Goal: Task Accomplishment & Management: Complete application form

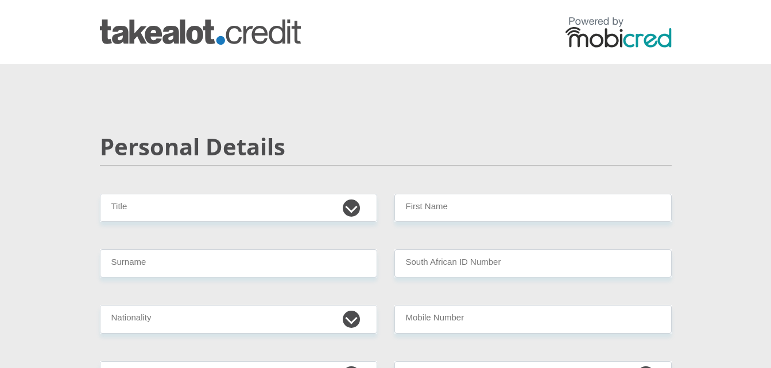
select select "Mrs"
click at [100, 194] on select "Mr Ms Mrs Dr [PERSON_NAME]" at bounding box center [238, 208] width 277 height 28
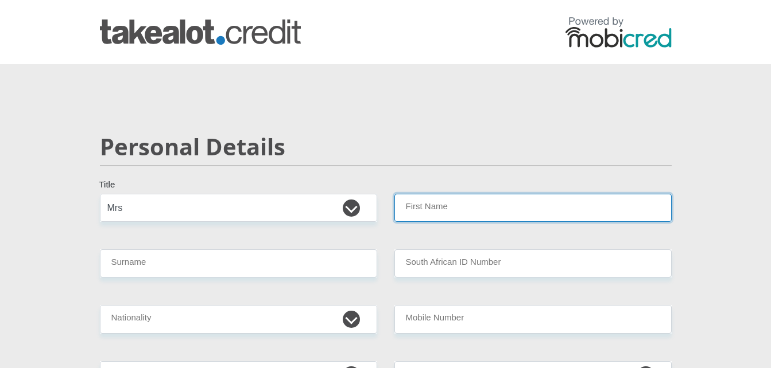
click at [433, 207] on input "First Name" at bounding box center [532, 208] width 277 height 28
type input "[PERSON_NAME]"
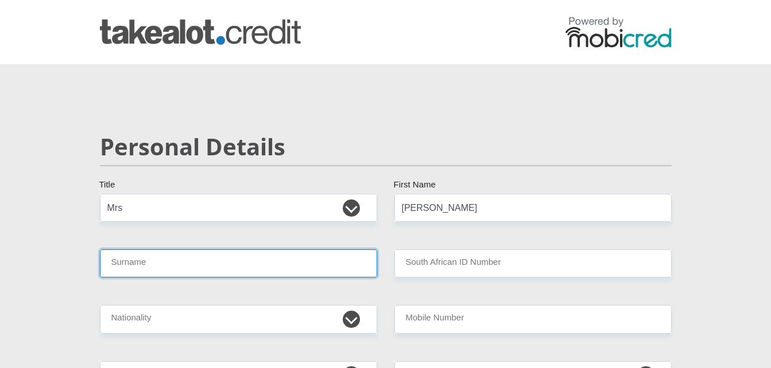
type input "Ndude"
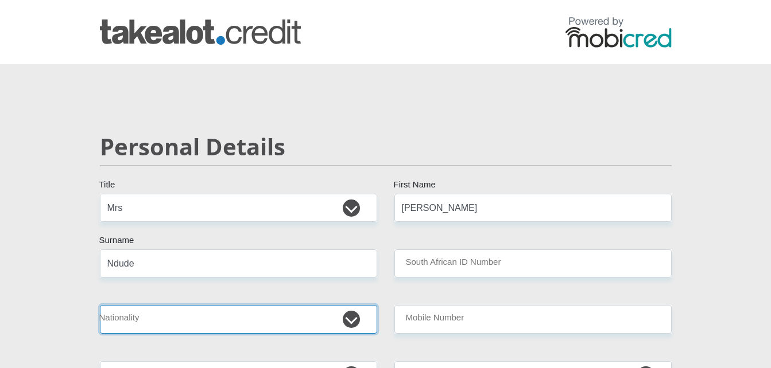
select select "ZAF"
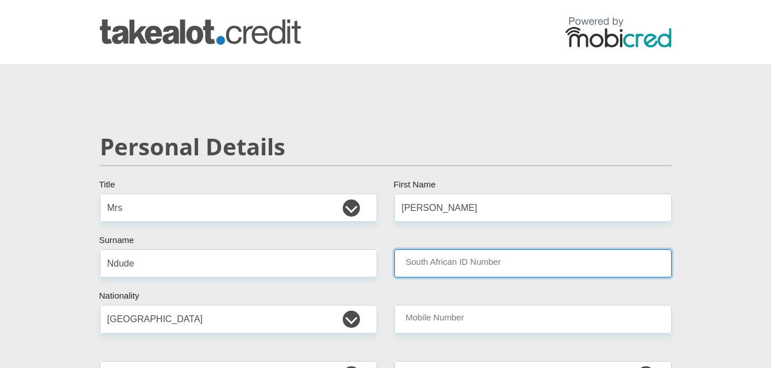
click at [445, 270] on input "South African ID Number" at bounding box center [532, 264] width 277 height 28
type input "8708131022089"
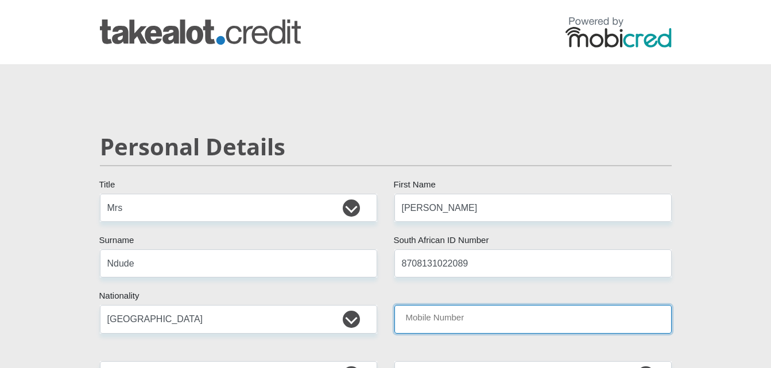
type input "0764376688"
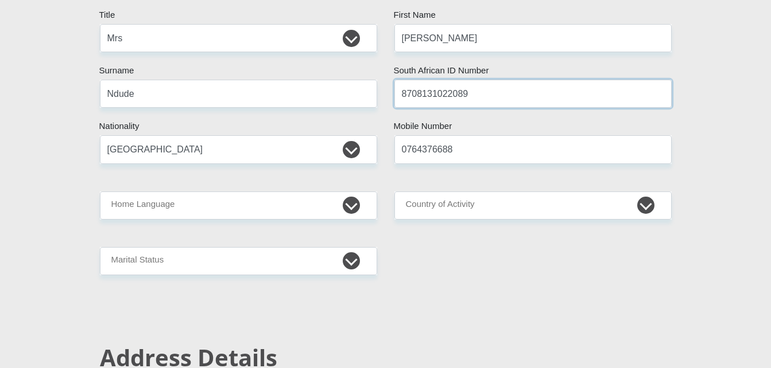
scroll to position [207, 0]
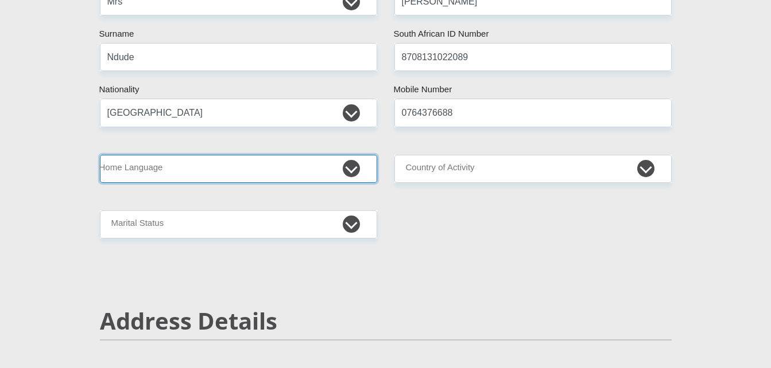
click at [312, 174] on select "Afrikaans English Sepedi South Ndebele Southern Sotho Swati Tsonga Tswana Venda…" at bounding box center [238, 169] width 277 height 28
select select "eng"
click at [100, 155] on select "Afrikaans English Sepedi South Ndebele Southern Sotho Swati Tsonga Tswana Venda…" at bounding box center [238, 169] width 277 height 28
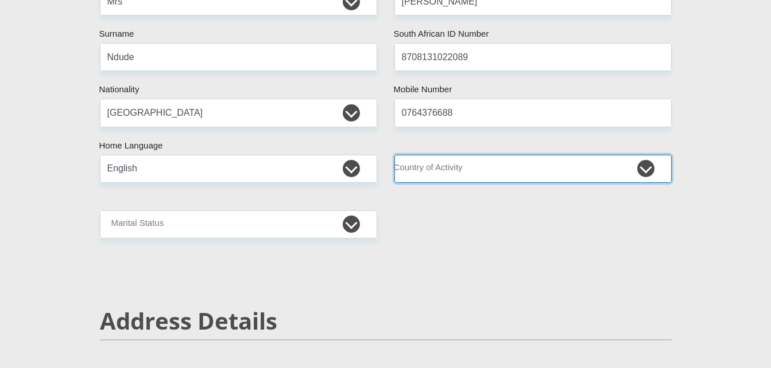
click at [438, 157] on select "[GEOGRAPHIC_DATA] [GEOGRAPHIC_DATA] [GEOGRAPHIC_DATA] [GEOGRAPHIC_DATA] [GEOGRA…" at bounding box center [532, 169] width 277 height 28
select select "ZAF"
click at [394, 155] on select "[GEOGRAPHIC_DATA] [GEOGRAPHIC_DATA] [GEOGRAPHIC_DATA] [GEOGRAPHIC_DATA] [GEOGRA…" at bounding box center [532, 169] width 277 height 28
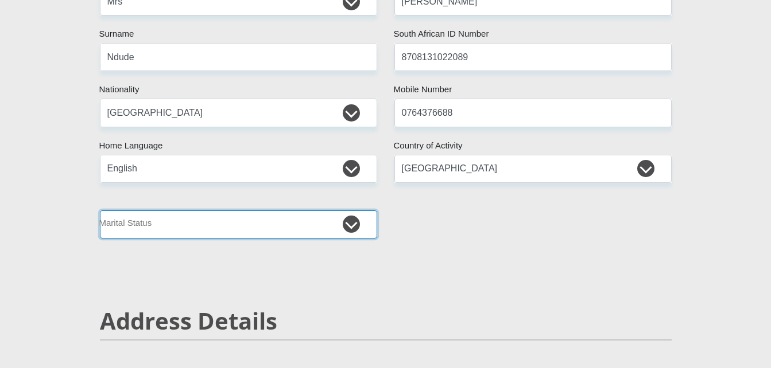
click at [333, 230] on select "Married ANC Single Divorced Widowed Married COP or Customary Law" at bounding box center [238, 225] width 277 height 28
click at [100, 211] on select "Married ANC Single Divorced Widowed Married COP or Customary Law" at bounding box center [238, 225] width 277 height 28
click at [225, 222] on select "Married ANC Single Divorced Widowed Married COP or Customary Law" at bounding box center [238, 225] width 277 height 28
select select "2"
click at [100, 211] on select "Married ANC Single Divorced Widowed Married COP or Customary Law" at bounding box center [238, 225] width 277 height 28
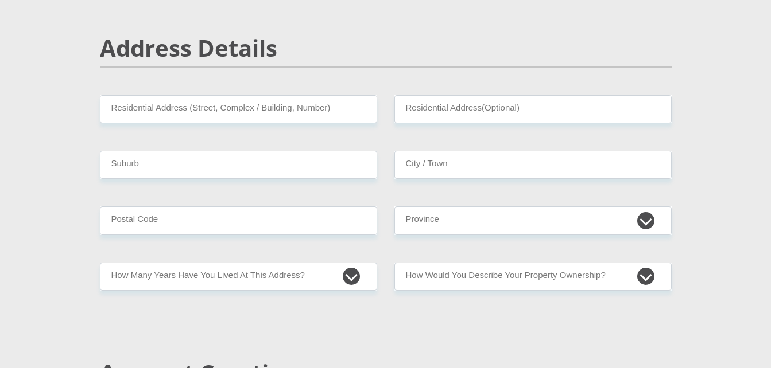
scroll to position [482, 0]
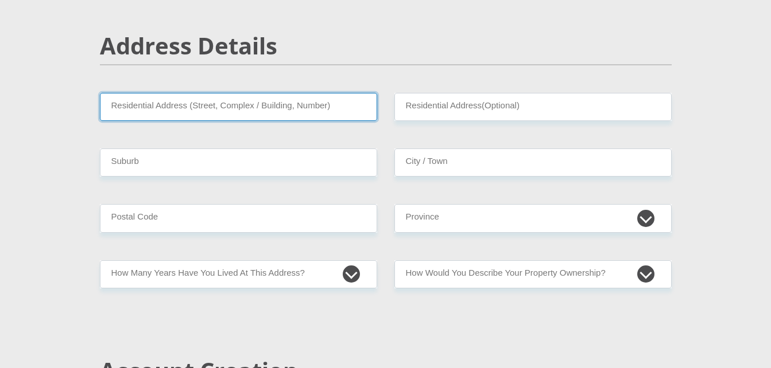
click at [324, 112] on input "Residential Address (Street, Complex / Building, Number)" at bounding box center [238, 107] width 277 height 28
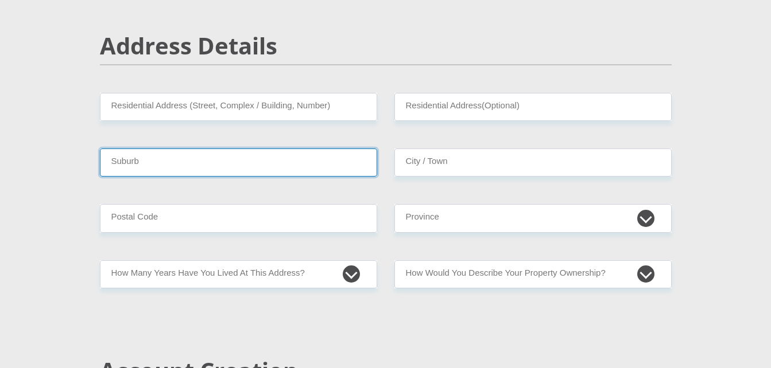
click at [335, 160] on input "Suburb" at bounding box center [238, 163] width 277 height 28
type input "augrabies"
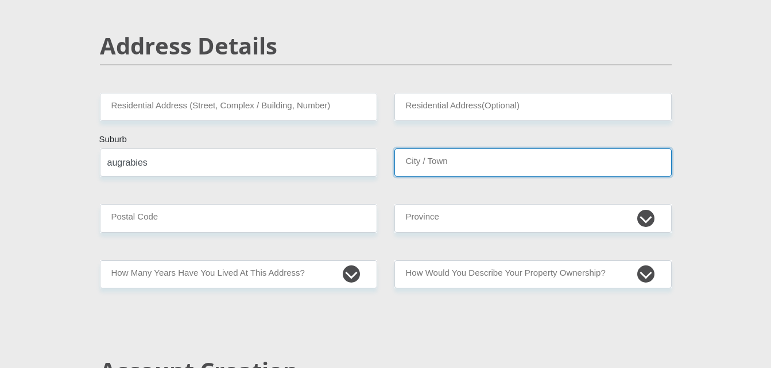
click at [493, 154] on input "City / Town" at bounding box center [532, 163] width 277 height 28
type input "kakamas"
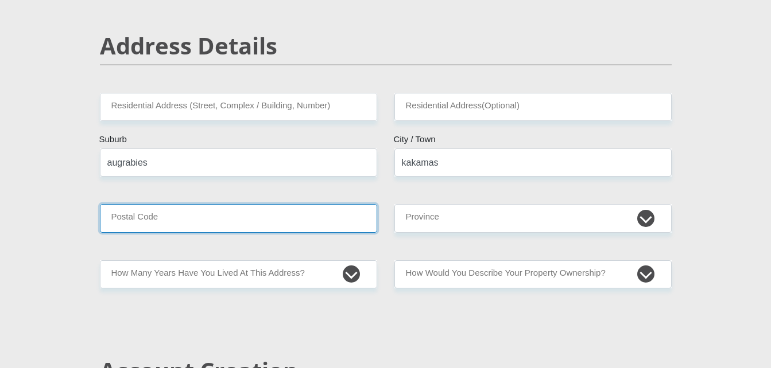
click at [309, 221] on input "Postal Code" at bounding box center [238, 218] width 277 height 28
type input "8874"
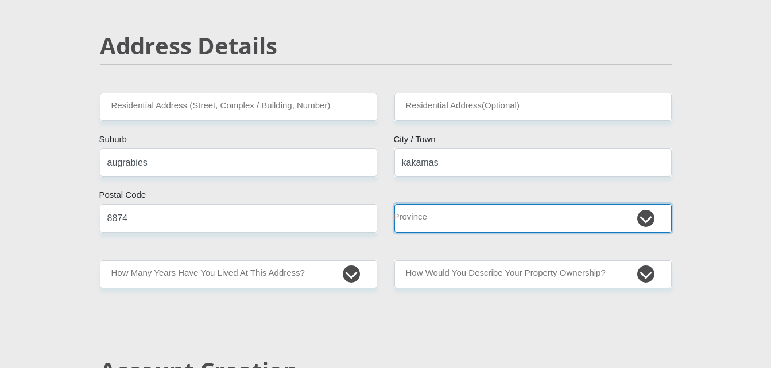
click at [443, 216] on select "Eastern Cape Free State [GEOGRAPHIC_DATA] [GEOGRAPHIC_DATA][DATE] [GEOGRAPHIC_D…" at bounding box center [532, 218] width 277 height 28
select select "[GEOGRAPHIC_DATA]"
click at [394, 204] on select "Eastern Cape Free State [GEOGRAPHIC_DATA] [GEOGRAPHIC_DATA][DATE] [GEOGRAPHIC_D…" at bounding box center [532, 218] width 277 height 28
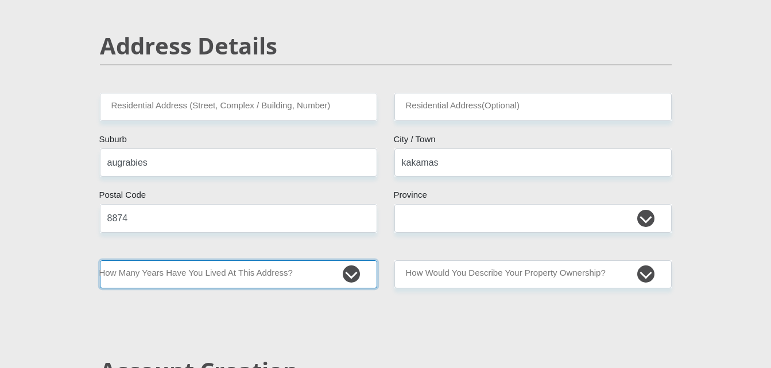
click at [324, 275] on select "less than 1 year 1-3 years 3-5 years 5+ years" at bounding box center [238, 274] width 277 height 28
select select "2"
click at [100, 260] on select "less than 1 year 1-3 years 3-5 years 5+ years" at bounding box center [238, 274] width 277 height 28
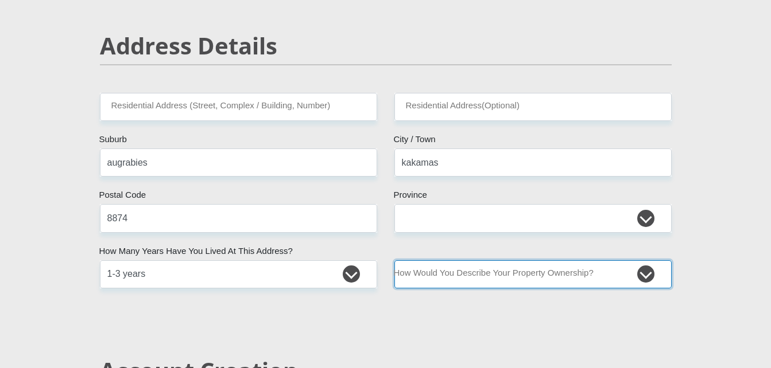
click at [440, 273] on select "Owned Rented Family Owned Company Dwelling" at bounding box center [532, 274] width 277 height 28
click at [394, 260] on select "Owned Rented Family Owned Company Dwelling" at bounding box center [532, 274] width 277 height 28
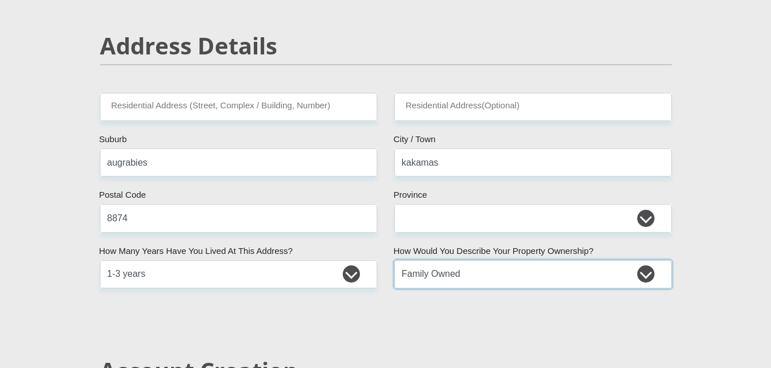
select select "Rented"
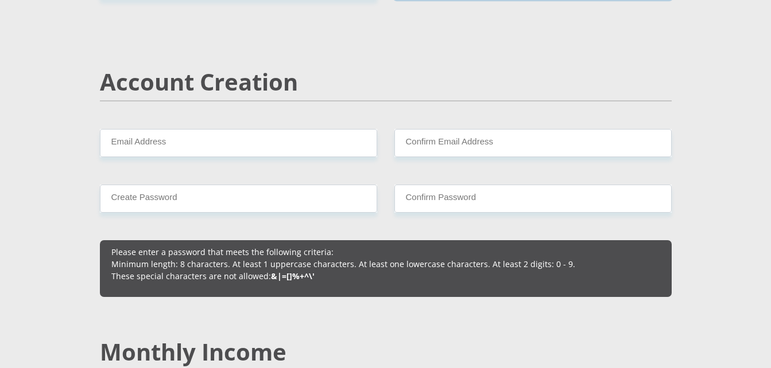
scroll to position [780, 0]
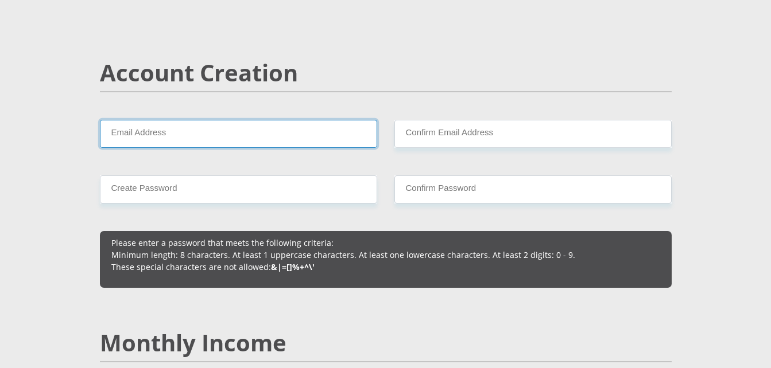
click at [203, 138] on input "Email Address" at bounding box center [238, 134] width 277 height 28
type input "[EMAIL_ADDRESS][DOMAIN_NAME]"
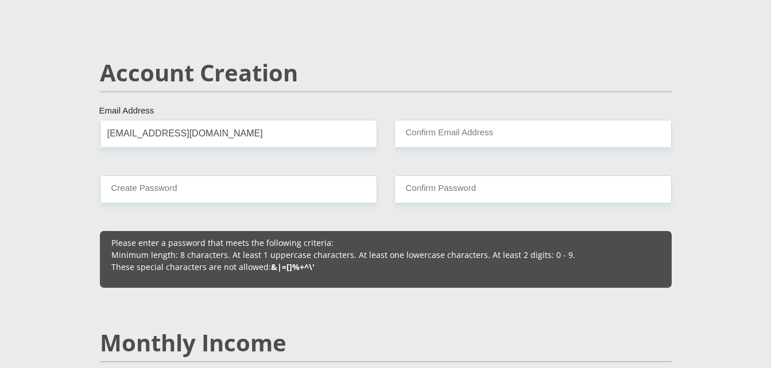
type input "AUGRABIES"
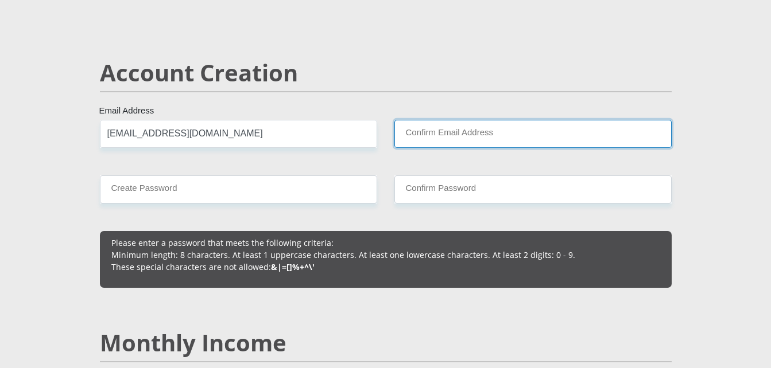
type input "[EMAIL_ADDRESS][DOMAIN_NAME]"
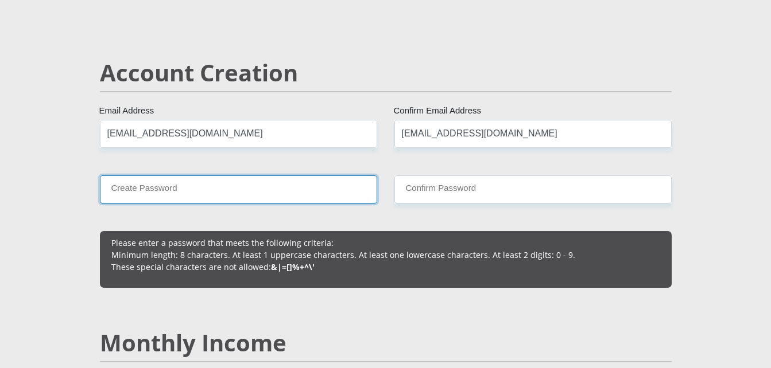
click at [218, 196] on input "Create Password" at bounding box center [238, 190] width 277 height 28
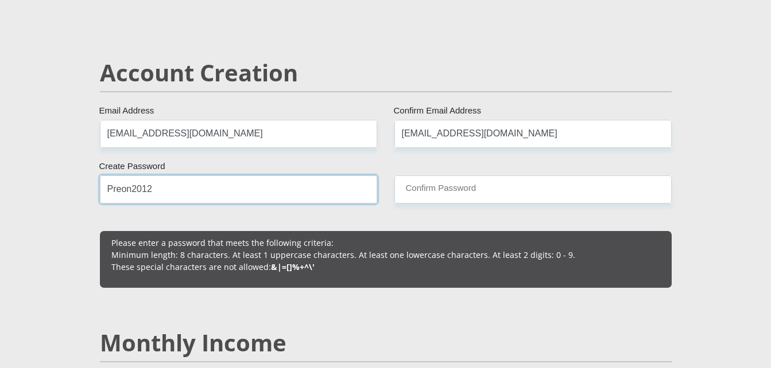
type input "Preon2012"
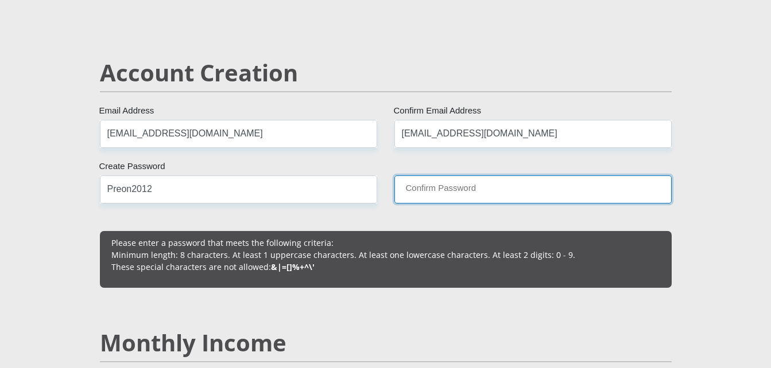
click at [413, 178] on input "Confirm Password" at bounding box center [532, 190] width 277 height 28
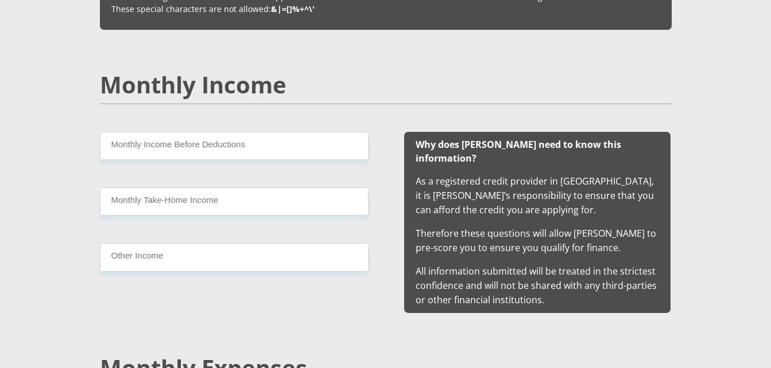
scroll to position [1056, 0]
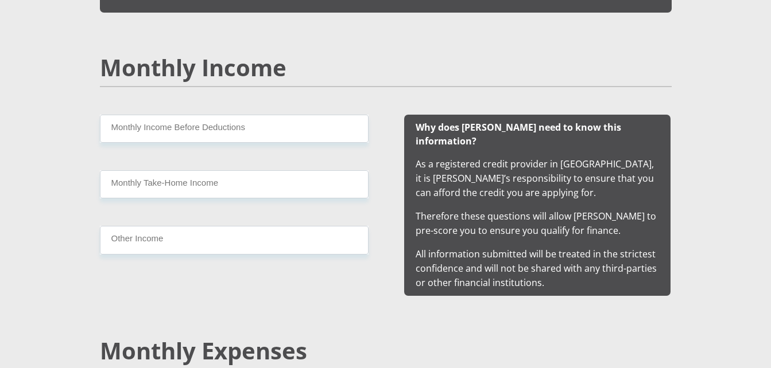
type input "Preon2012"
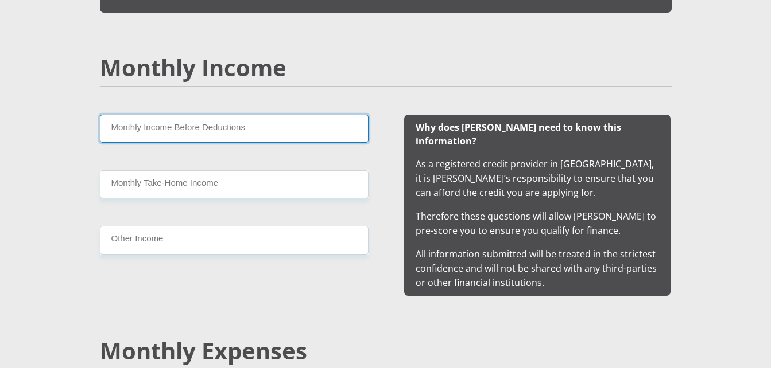
click at [189, 129] on input "Monthly Income Before Deductions" at bounding box center [234, 129] width 269 height 28
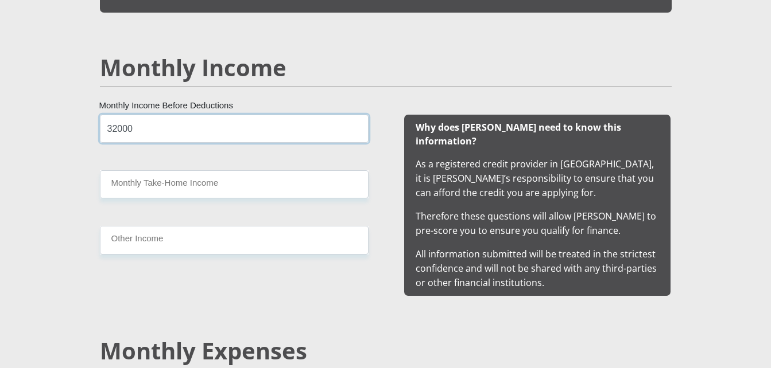
type input "32000"
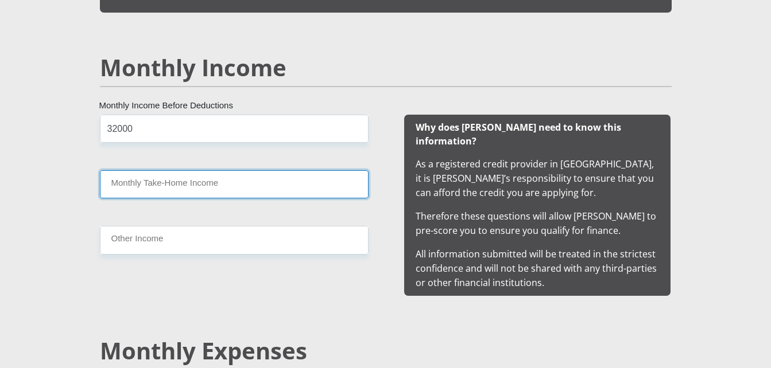
click at [158, 184] on input "Monthly Take-Home Income" at bounding box center [234, 184] width 269 height 28
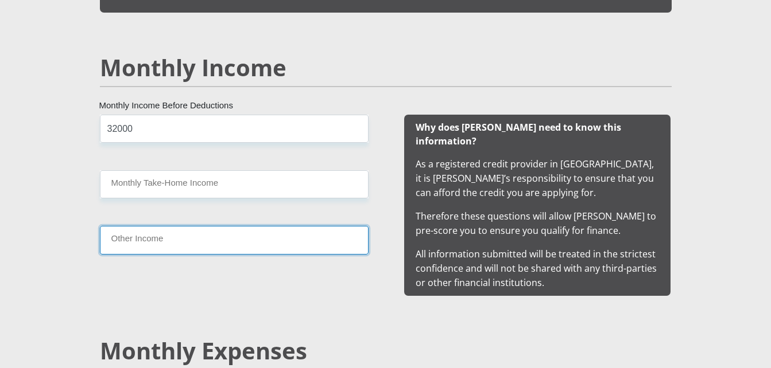
click at [149, 248] on input "Other Income" at bounding box center [234, 240] width 269 height 28
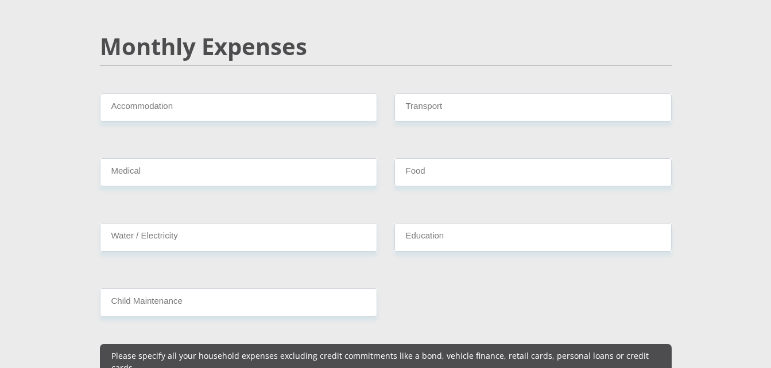
scroll to position [1362, 0]
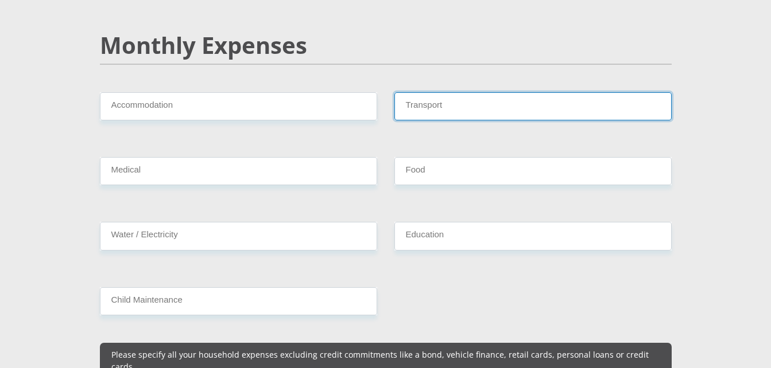
click at [453, 97] on input "Transport" at bounding box center [532, 106] width 277 height 28
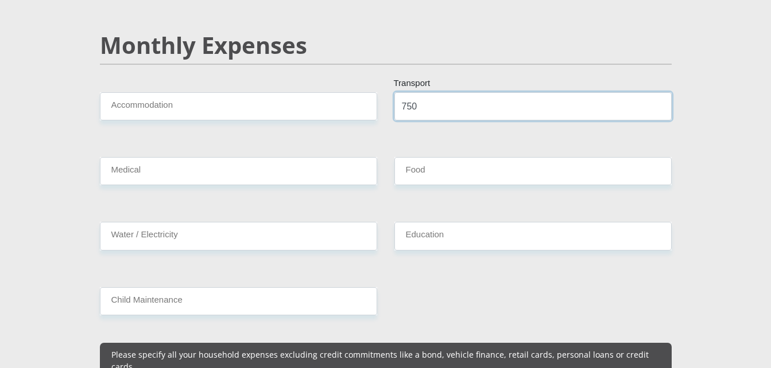
type input "750"
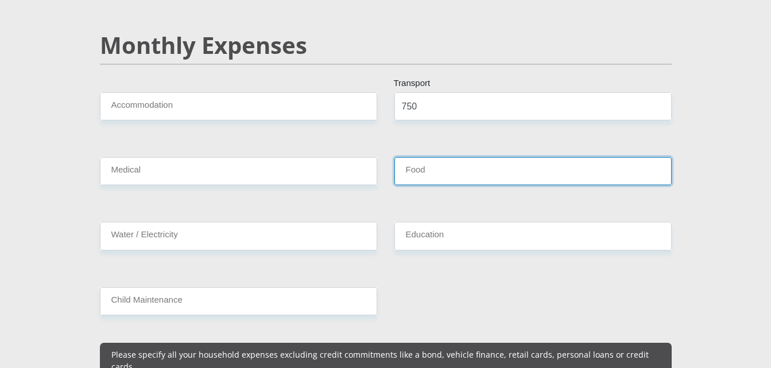
click at [421, 162] on input "Food" at bounding box center [532, 171] width 277 height 28
type input "1500"
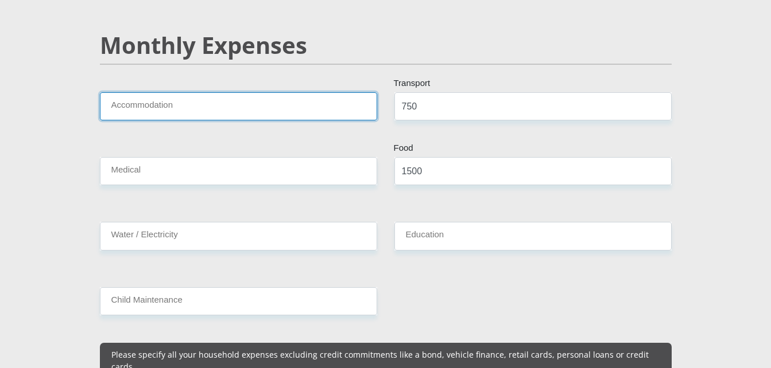
click at [173, 93] on input "Accommodation" at bounding box center [238, 106] width 277 height 28
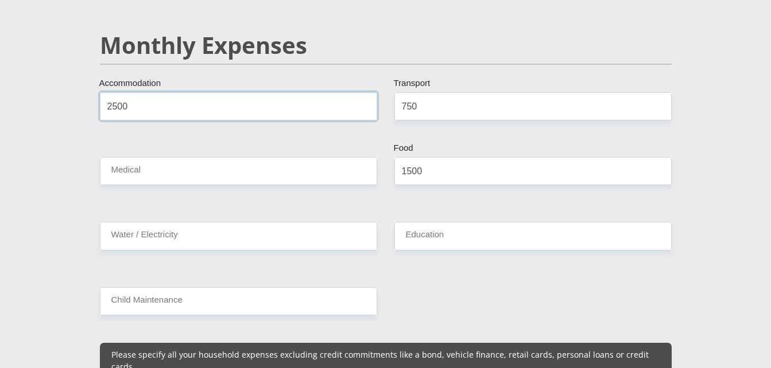
type input "2500"
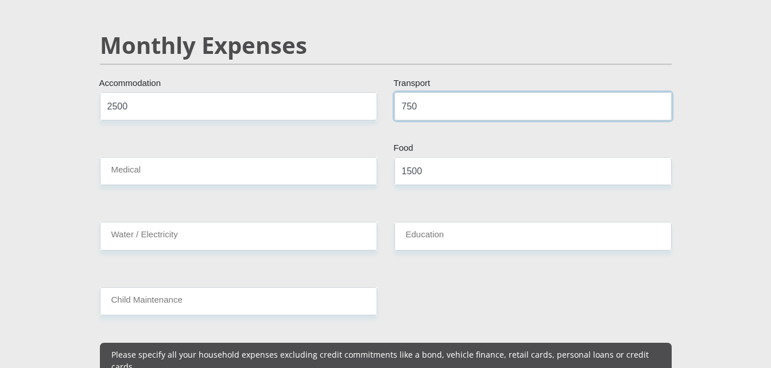
click at [482, 94] on input "750" at bounding box center [532, 106] width 277 height 28
type input "7"
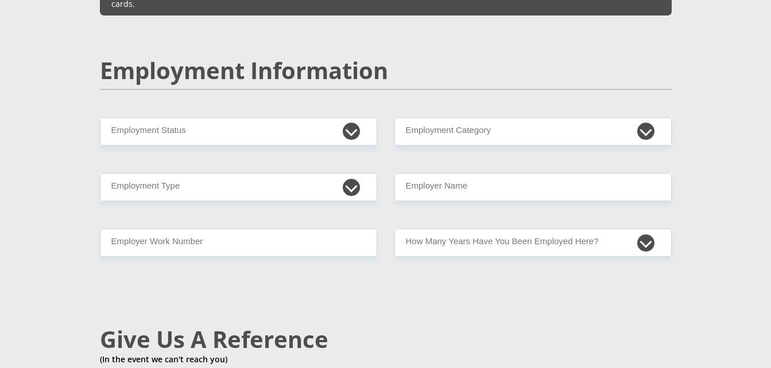
scroll to position [1752, 0]
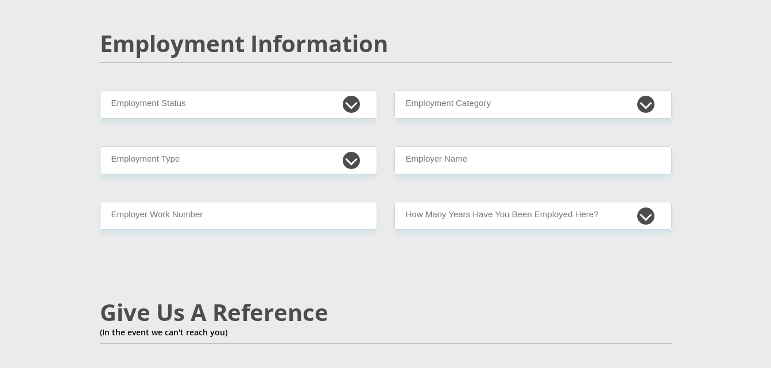
type input "600"
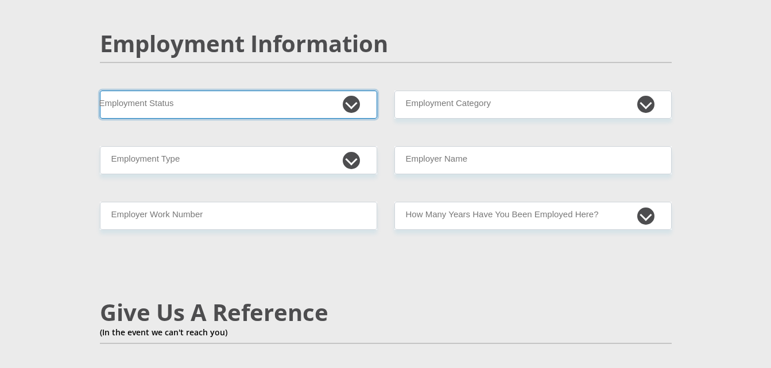
click at [240, 91] on select "Permanent/Full-time Part-time/Casual [DEMOGRAPHIC_DATA] Worker Self-Employed Ho…" at bounding box center [238, 105] width 277 height 28
select select "1"
click at [100, 91] on select "Permanent/Full-time Part-time/Casual [DEMOGRAPHIC_DATA] Worker Self-Employed Ho…" at bounding box center [238, 105] width 277 height 28
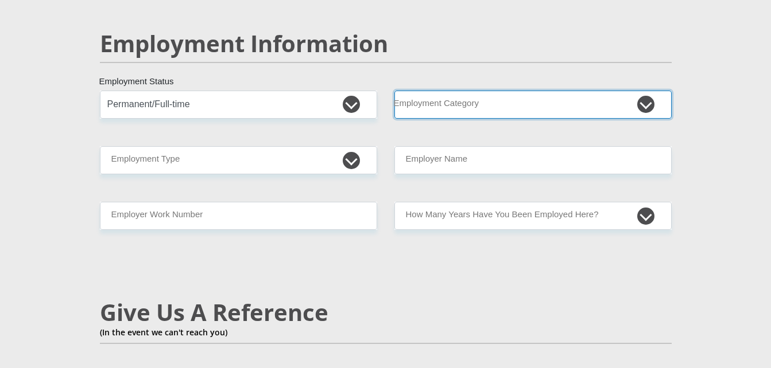
click at [406, 91] on select "AGRICULTURE ALCOHOL & TOBACCO CONSTRUCTION MATERIALS METALLURGY EQUIPMENT FOR R…" at bounding box center [532, 105] width 277 height 28
click at [418, 91] on select "AGRICULTURE ALCOHOL & TOBACCO CONSTRUCTION MATERIALS METALLURGY EQUIPMENT FOR R…" at bounding box center [532, 105] width 277 height 28
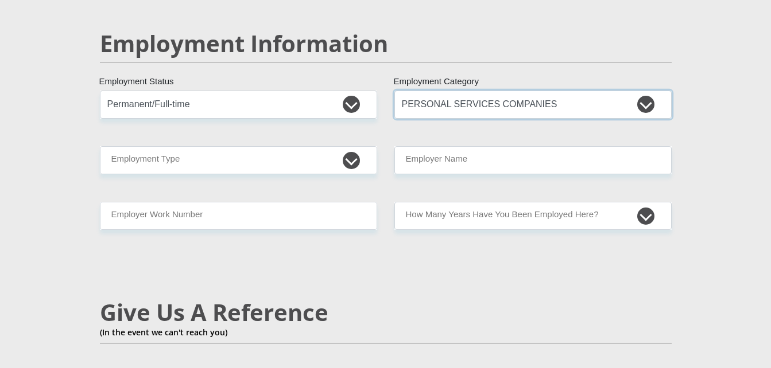
click at [418, 91] on select "AGRICULTURE ALCOHOL & TOBACCO CONSTRUCTION MATERIALS METALLURGY EQUIPMENT FOR R…" at bounding box center [532, 105] width 277 height 28
click at [647, 91] on select "AGRICULTURE ALCOHOL & TOBACCO CONSTRUCTION MATERIALS METALLURGY EQUIPMENT FOR R…" at bounding box center [532, 105] width 277 height 28
select select "28"
click at [394, 91] on select "AGRICULTURE ALCOHOL & TOBACCO CONSTRUCTION MATERIALS METALLURGY EQUIPMENT FOR R…" at bounding box center [532, 105] width 277 height 28
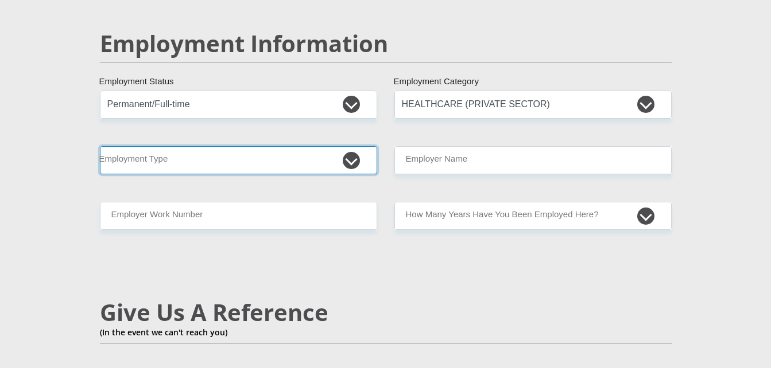
click at [300, 146] on select "College/Lecturer Craft Seller Creative Driver Executive Farmer Forces - Non Com…" at bounding box center [238, 160] width 277 height 28
select select "Manager"
click at [100, 146] on select "College/Lecturer Craft Seller Creative Driver Executive Farmer Forces - Non Com…" at bounding box center [238, 160] width 277 height 28
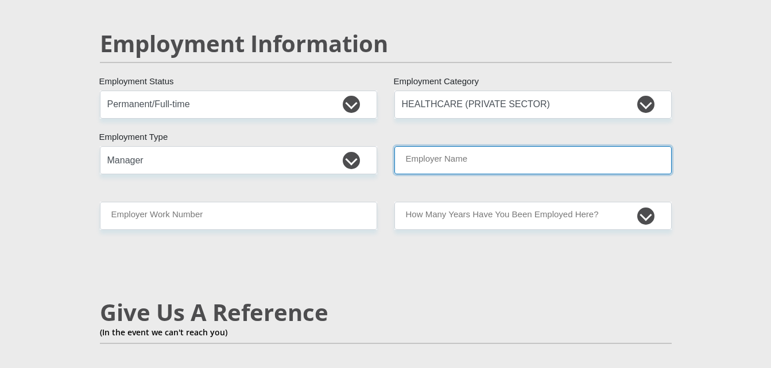
click at [427, 146] on input "Employer Name" at bounding box center [532, 160] width 277 height 28
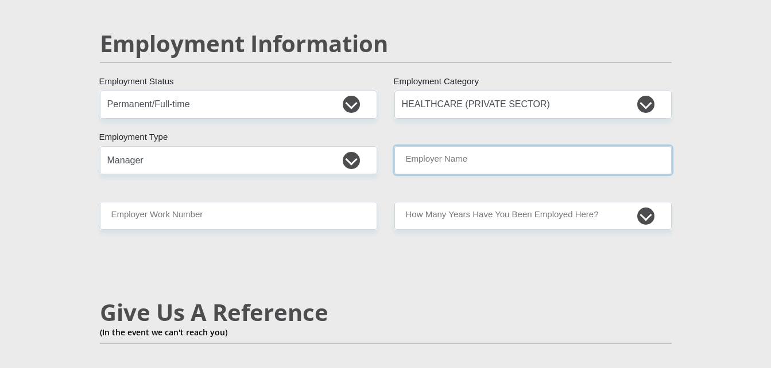
type input "l"
type input "[PERSON_NAME]"
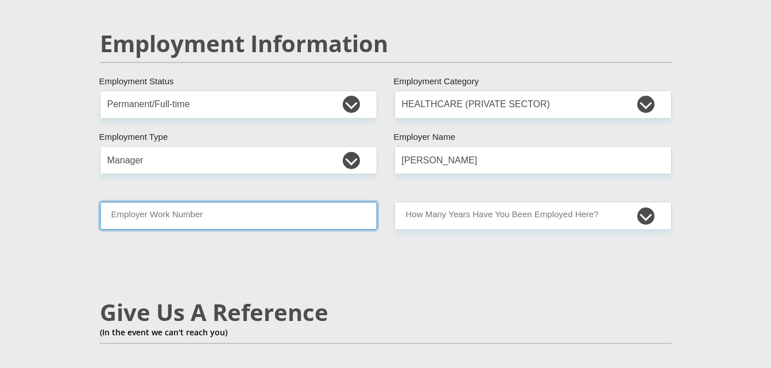
click at [329, 202] on input "Employer Work Number" at bounding box center [238, 216] width 277 height 28
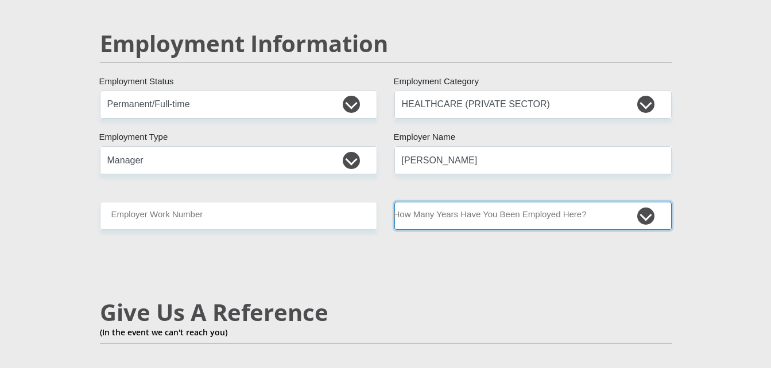
click at [421, 202] on select "less than 1 year 1-3 years 3-5 years 5+ years" at bounding box center [532, 216] width 277 height 28
click at [394, 202] on select "less than 1 year 1-3 years 3-5 years 5+ years" at bounding box center [532, 216] width 277 height 28
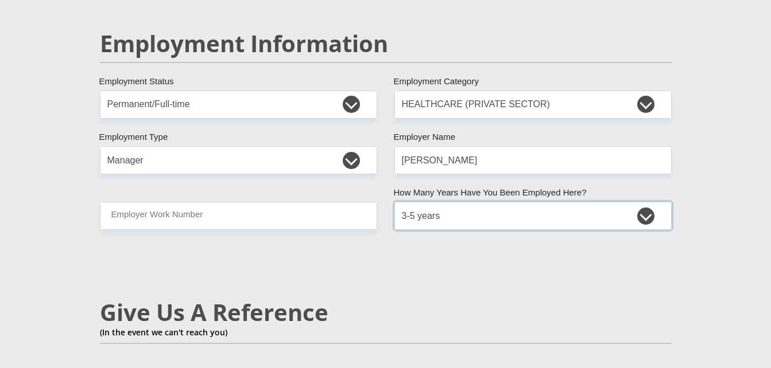
select select "24"
click at [770, 361] on html "Personal Details Mr Ms Mrs Dr [PERSON_NAME] Title [PERSON_NAME] First Name Ndud…" at bounding box center [385, 87] width 771 height 3679
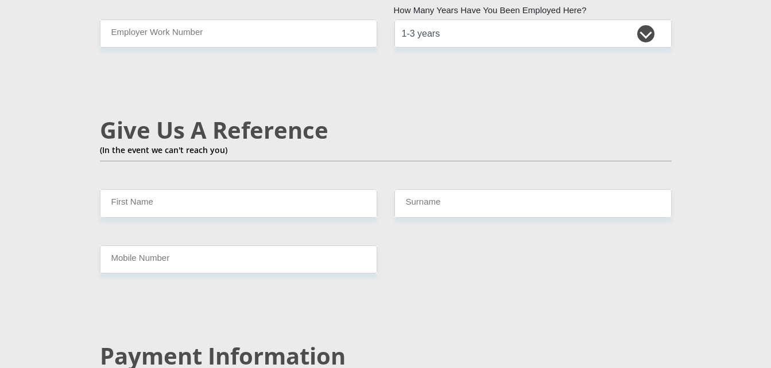
scroll to position [1937, 0]
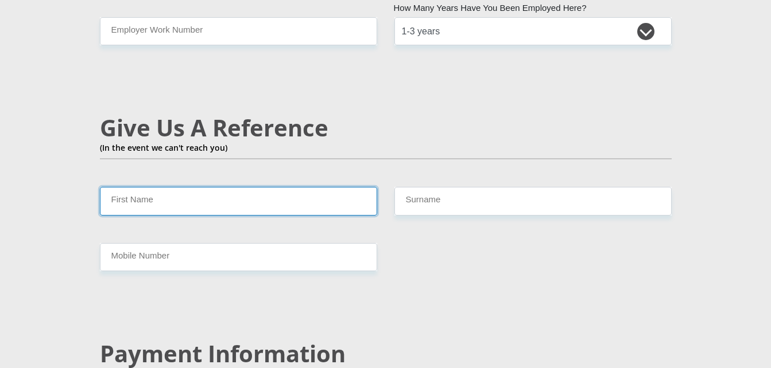
click at [240, 187] on input "First Name" at bounding box center [238, 201] width 277 height 28
type input "[PERSON_NAME]"
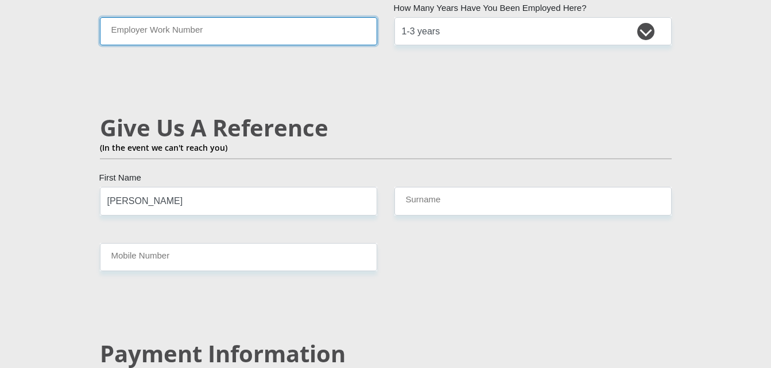
type input "0764376688"
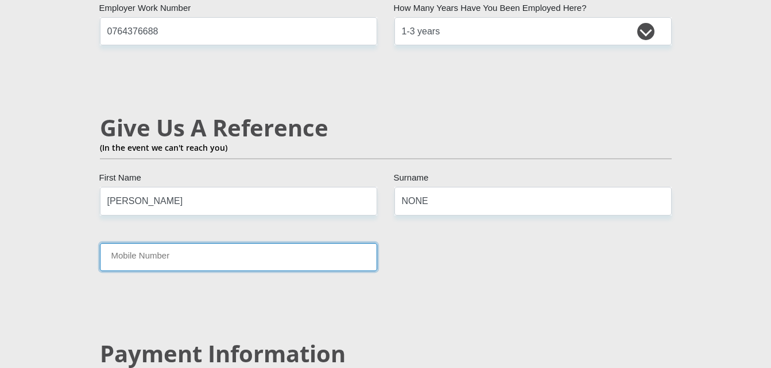
click at [223, 243] on input "Mobile Number" at bounding box center [238, 257] width 277 height 28
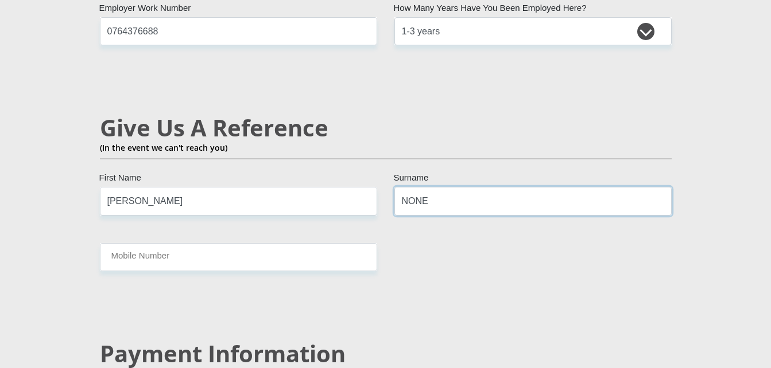
click at [425, 187] on input "NONE" at bounding box center [532, 201] width 277 height 28
type input "N"
type input "Ndude"
drag, startPoint x: 356, startPoint y: 247, endPoint x: 347, endPoint y: 235, distance: 15.6
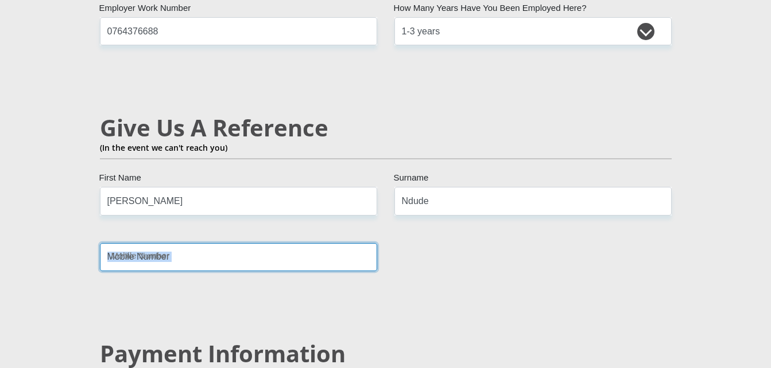
click at [347, 243] on input "Mobile Number" at bounding box center [238, 257] width 277 height 28
type input "0764376688"
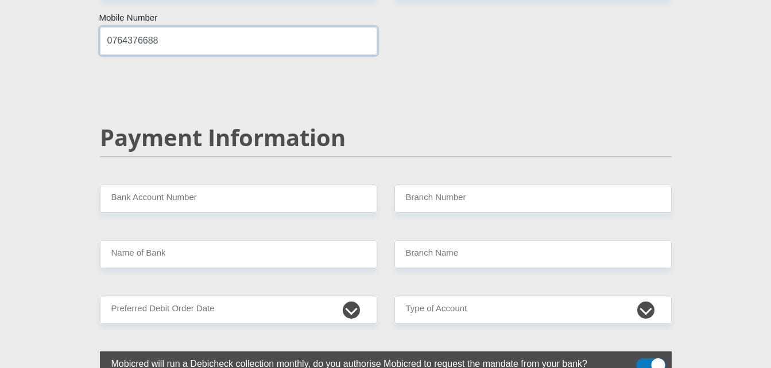
scroll to position [2166, 0]
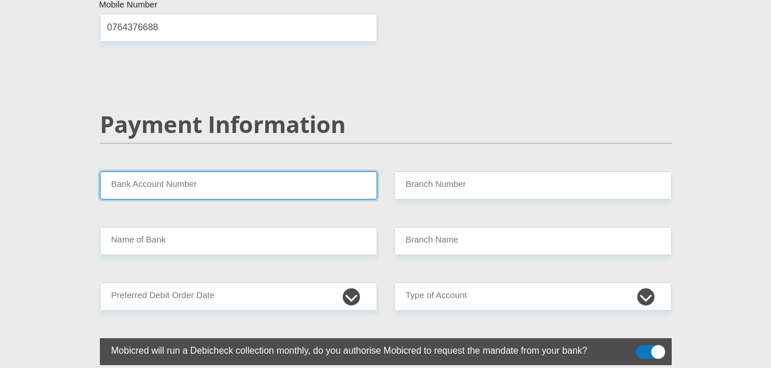
click at [300, 172] on input "Bank Account Number" at bounding box center [238, 186] width 277 height 28
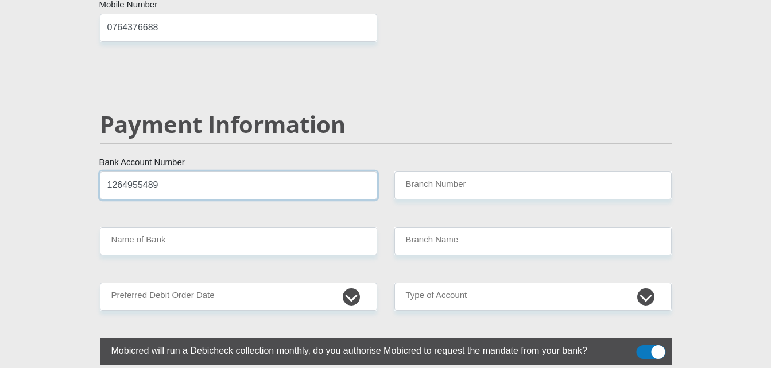
type input "1264955489"
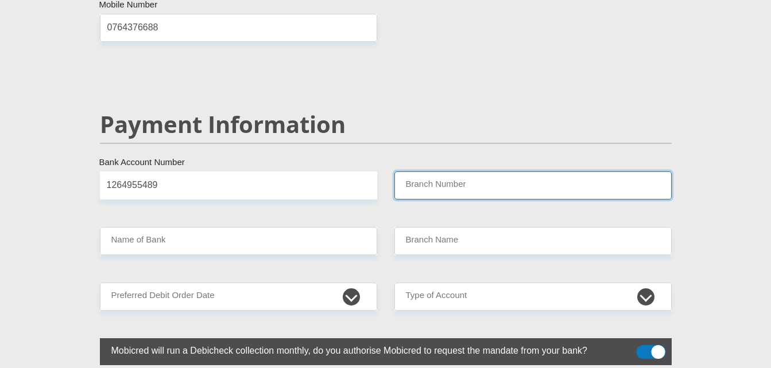
click at [409, 172] on input "Branch Number" at bounding box center [532, 186] width 277 height 28
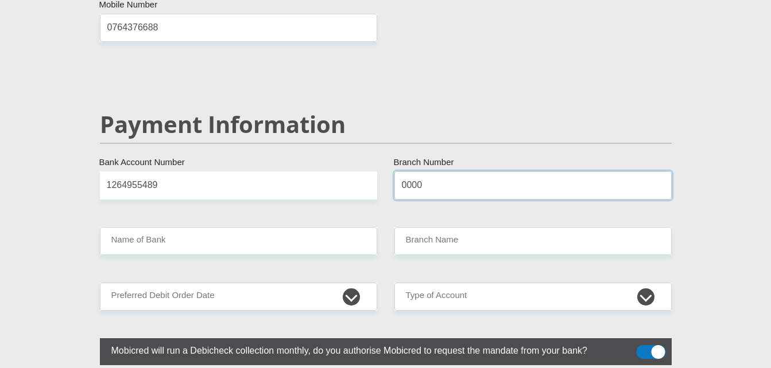
type input "0000"
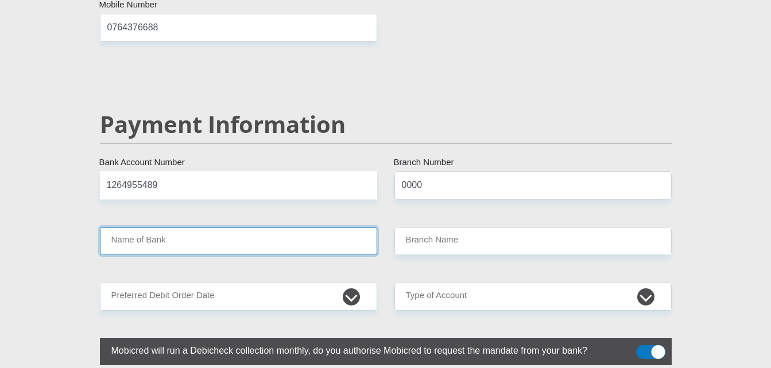
click at [300, 227] on input "Name of Bank" at bounding box center [238, 241] width 277 height 28
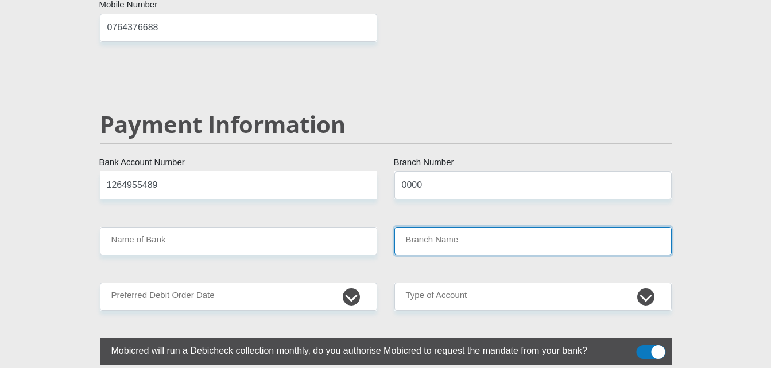
click at [469, 227] on input "Branch Name" at bounding box center [532, 241] width 277 height 28
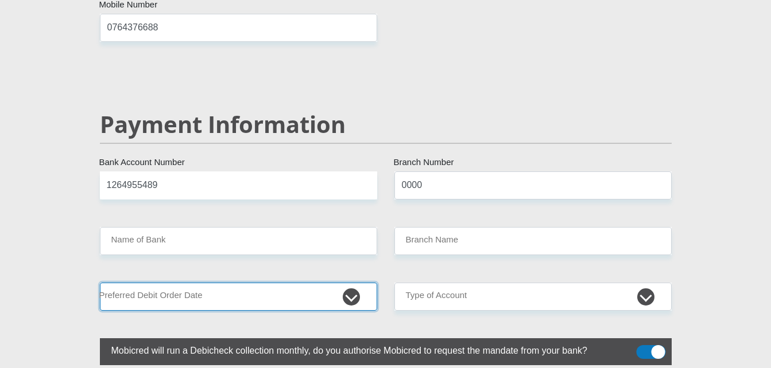
click at [335, 283] on select "1st 2nd 3rd 4th 5th 7th 18th 19th 20th 21st 22nd 23rd 24th 25th 26th 27th 28th …" at bounding box center [238, 297] width 277 height 28
select select "18"
click at [100, 283] on select "1st 2nd 3rd 4th 5th 7th 18th 19th 20th 21st 22nd 23rd 24th 25th 26th 27th 28th …" at bounding box center [238, 297] width 277 height 28
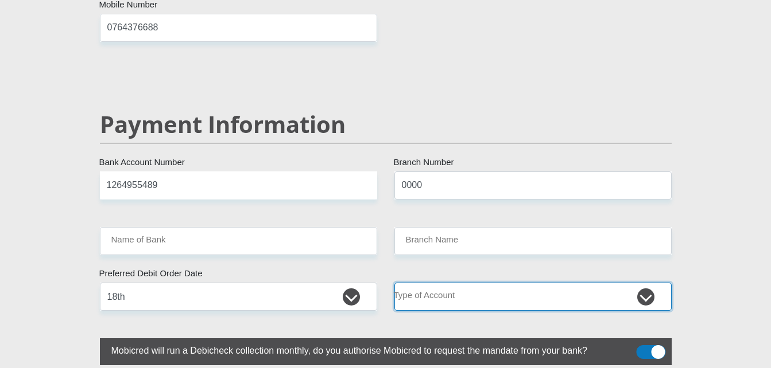
click at [434, 283] on select "Cheque Savings" at bounding box center [532, 297] width 277 height 28
select select "SAV"
click at [394, 283] on select "Cheque Savings" at bounding box center [532, 297] width 277 height 28
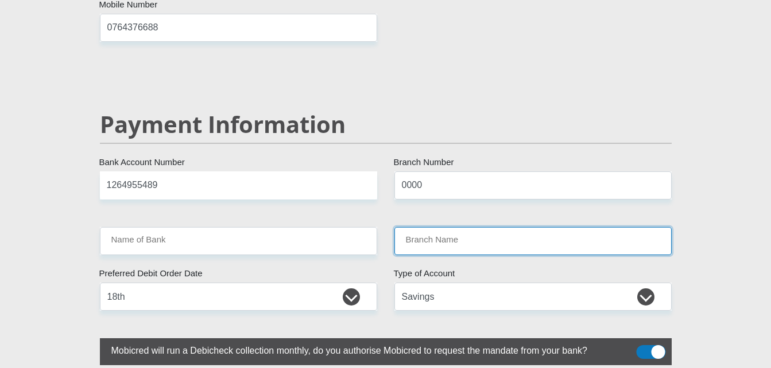
click at [427, 227] on input "Branch Name" at bounding box center [532, 241] width 277 height 28
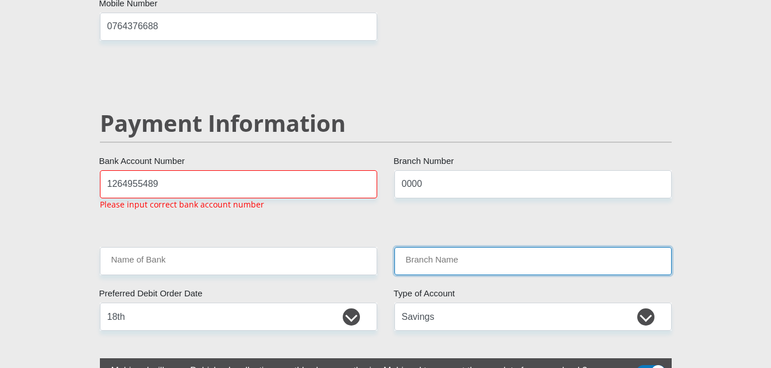
scroll to position [2168, 0]
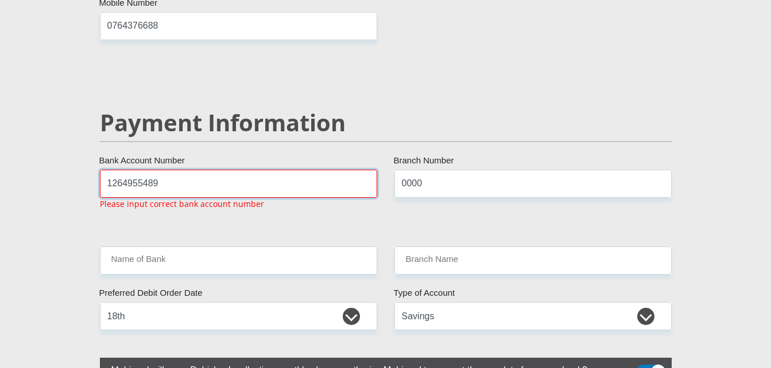
click at [287, 170] on input "1264955489" at bounding box center [238, 184] width 277 height 28
type input "1"
type input "1264855489"
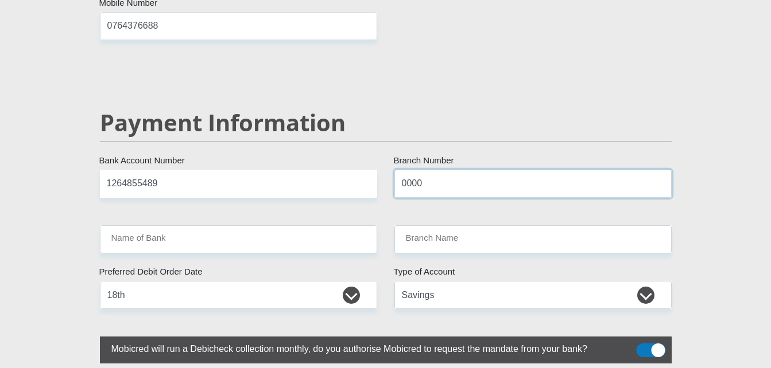
click at [479, 170] on input "0000" at bounding box center [532, 184] width 277 height 28
click at [247, 170] on input "1264855489" at bounding box center [238, 184] width 277 height 28
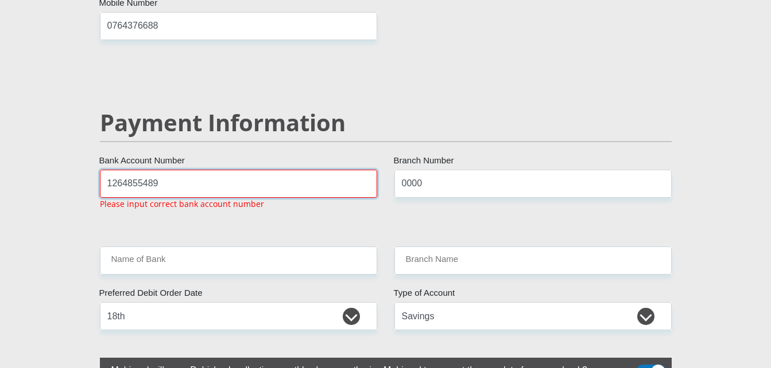
click at [247, 170] on input "1264855489" at bounding box center [238, 184] width 277 height 28
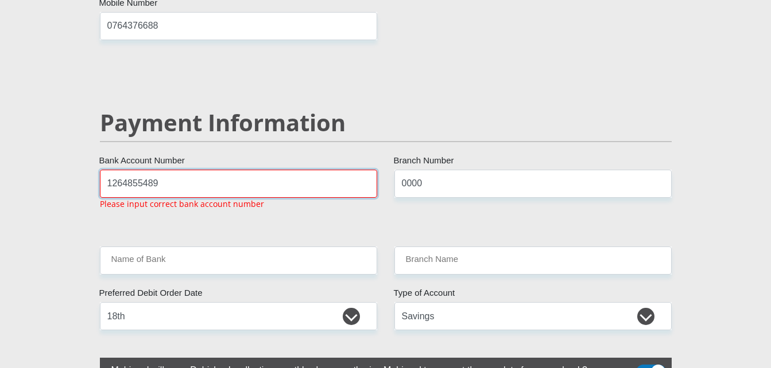
click at [247, 170] on input "1264855489" at bounding box center [238, 184] width 277 height 28
type input "\"
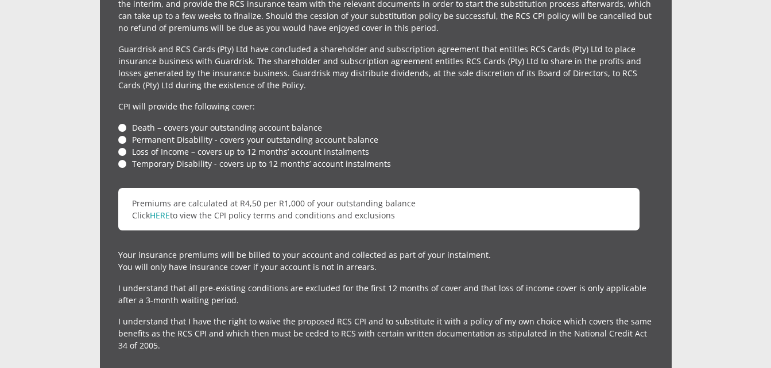
scroll to position [2736, 0]
click at [119, 158] on li "Temporary Disability - covers up to 12 months’ account instalments" at bounding box center [385, 164] width 535 height 12
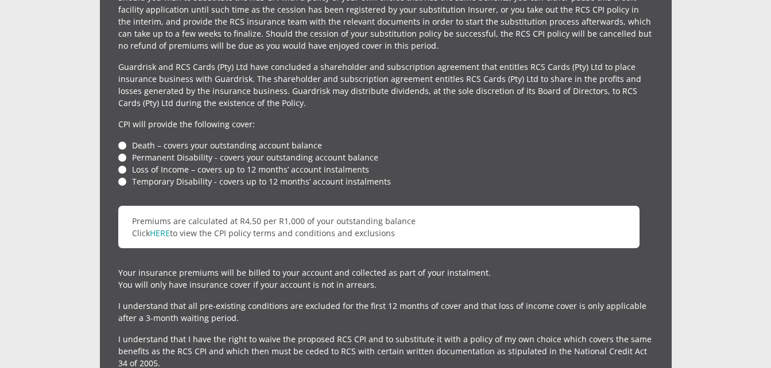
click at [119, 139] on ul "Death – covers your outstanding account balance Permanent Disability - covers y…" at bounding box center [385, 163] width 535 height 48
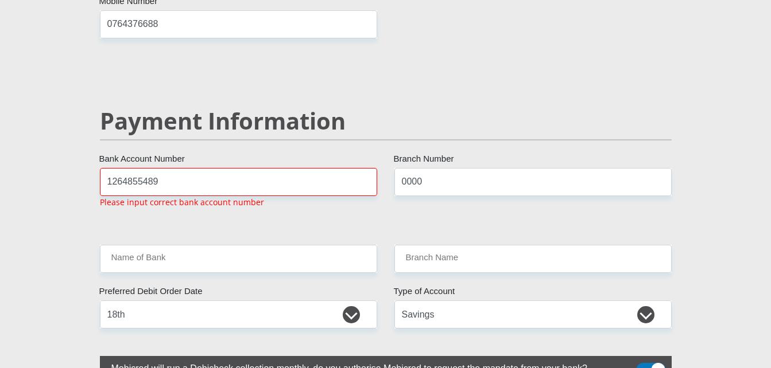
scroll to position [2168, 0]
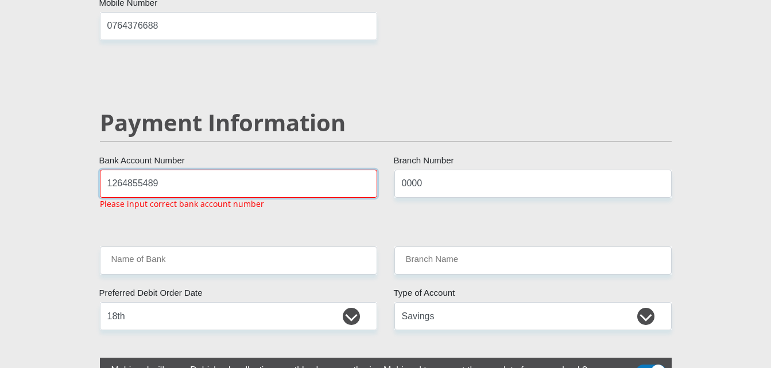
click at [254, 170] on input "1264855489" at bounding box center [238, 184] width 277 height 28
type input "1"
type input "5"
